Goal: Task Accomplishment & Management: Use online tool/utility

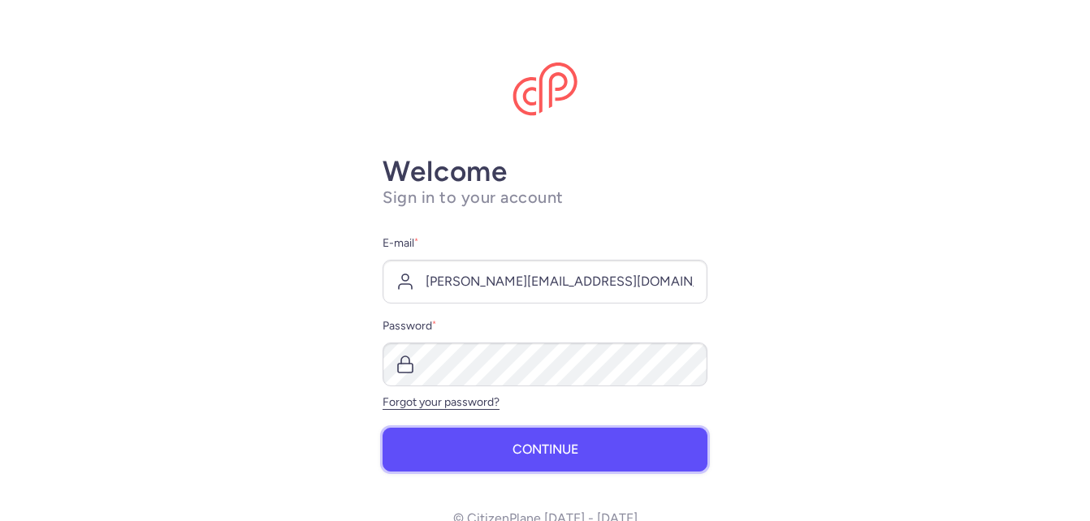
click at [561, 440] on button "Continue" at bounding box center [544, 450] width 325 height 44
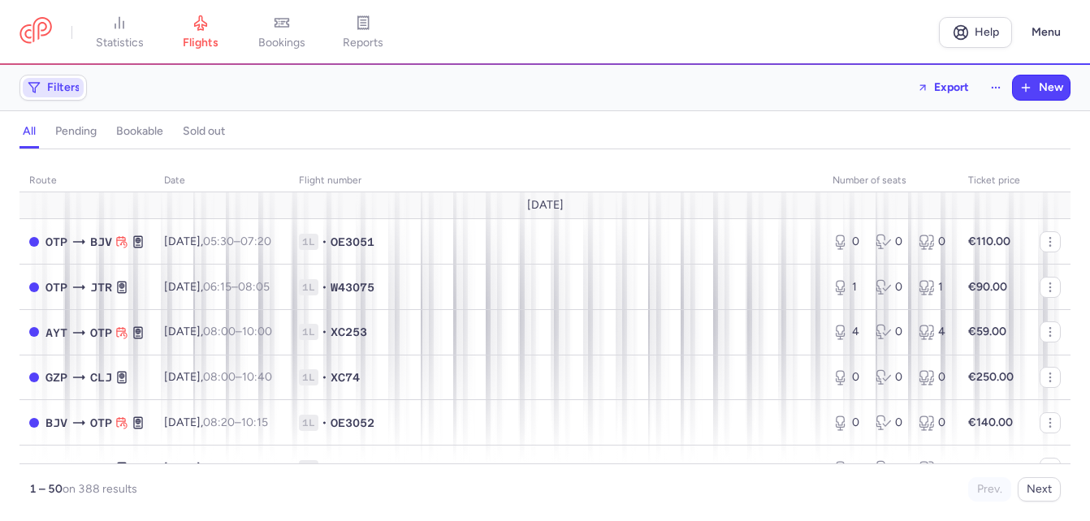
click at [67, 89] on span "Filters" at bounding box center [63, 87] width 33 height 13
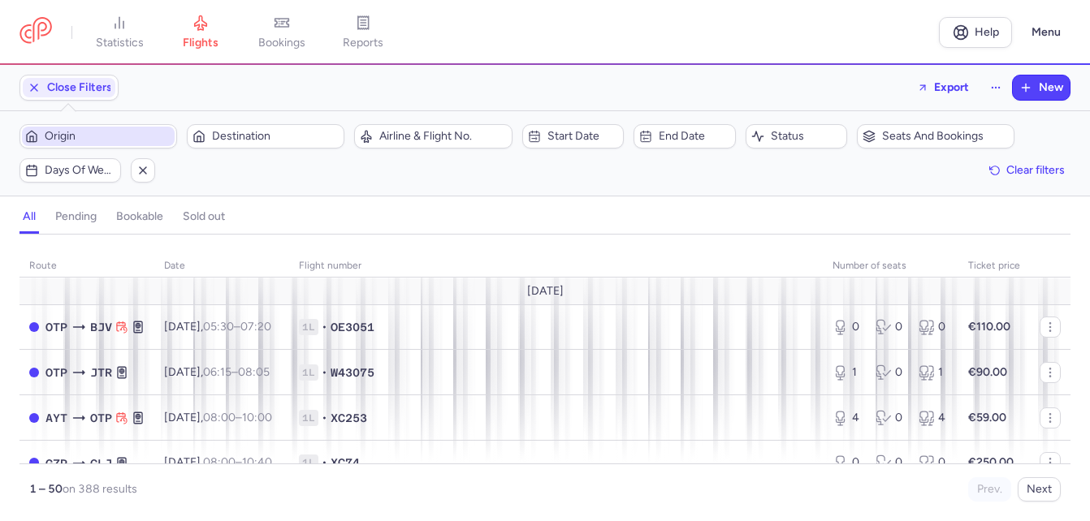
click at [89, 135] on span "Origin" at bounding box center [108, 136] width 127 height 13
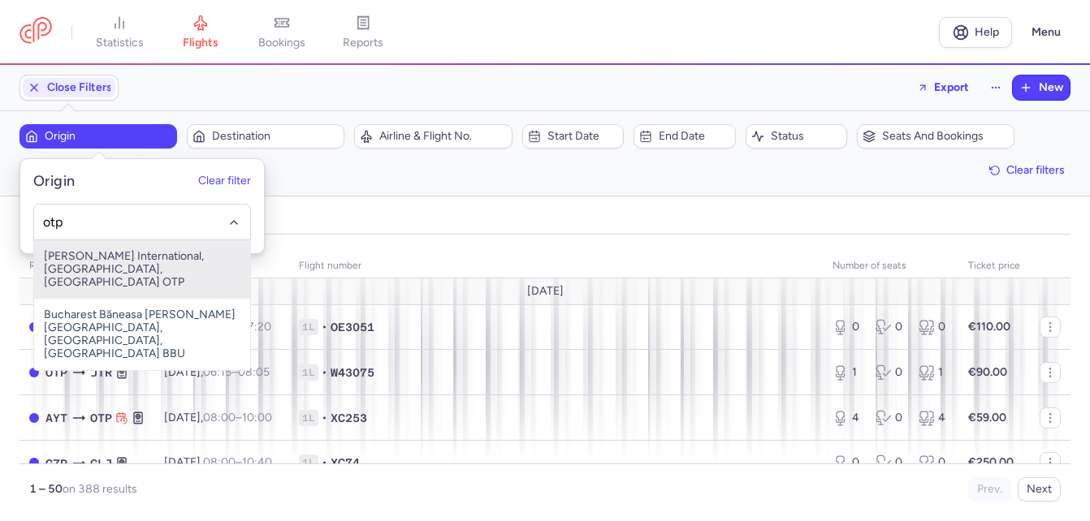
click at [103, 263] on span "[PERSON_NAME] International, [GEOGRAPHIC_DATA], [GEOGRAPHIC_DATA] OTP" at bounding box center [142, 269] width 216 height 58
type input "otp"
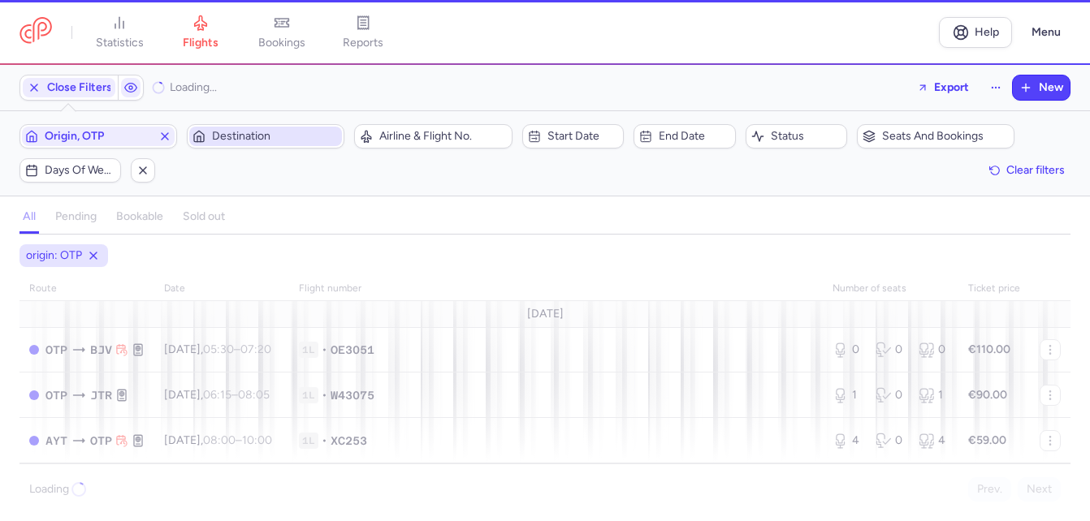
click at [255, 134] on span "Destination" at bounding box center [275, 136] width 127 height 13
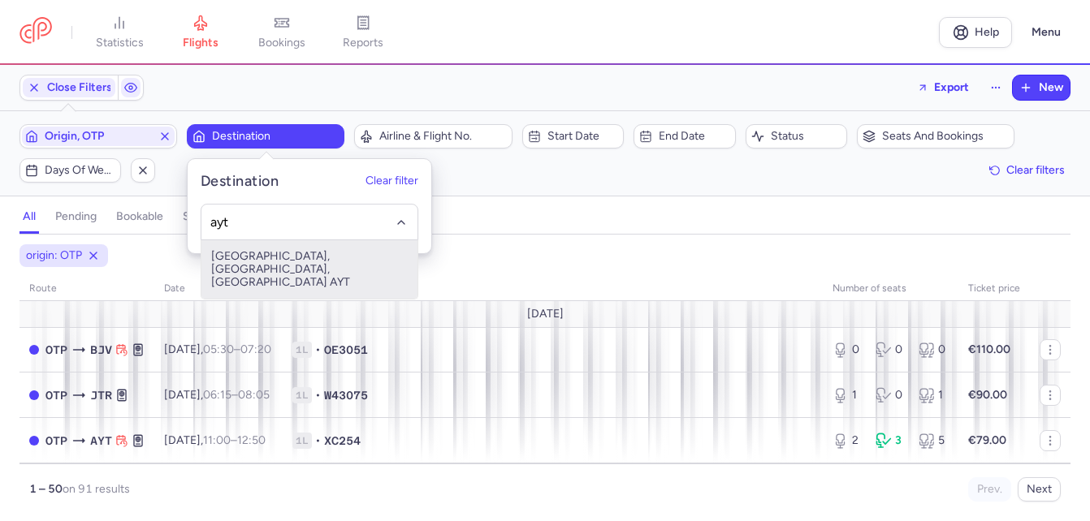
click at [268, 257] on span "[GEOGRAPHIC_DATA], [GEOGRAPHIC_DATA], [GEOGRAPHIC_DATA] AYT" at bounding box center [309, 269] width 216 height 58
type input "ayt"
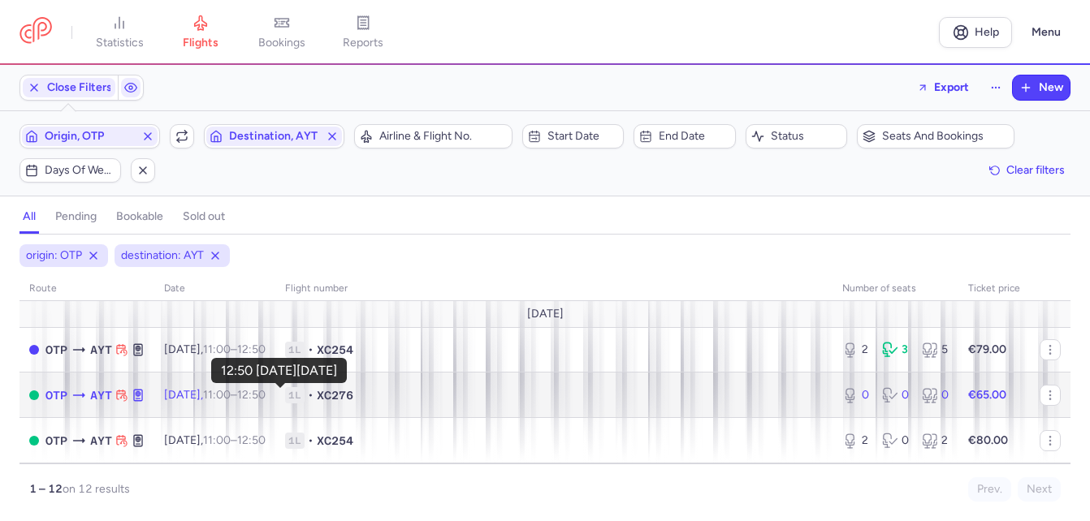
click at [266, 391] on time "12:50 +0" at bounding box center [251, 395] width 28 height 14
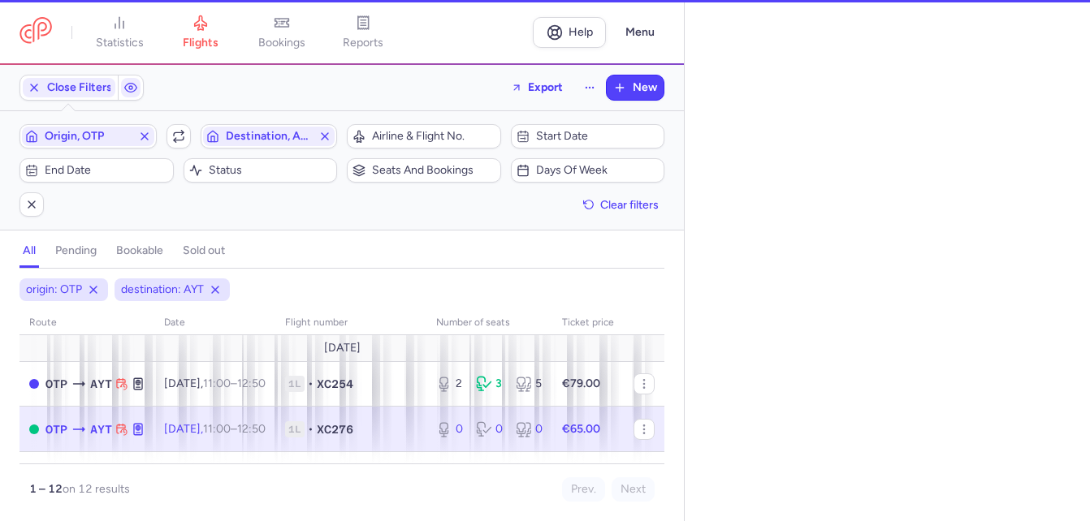
select select "days"
